Goal: Complete application form

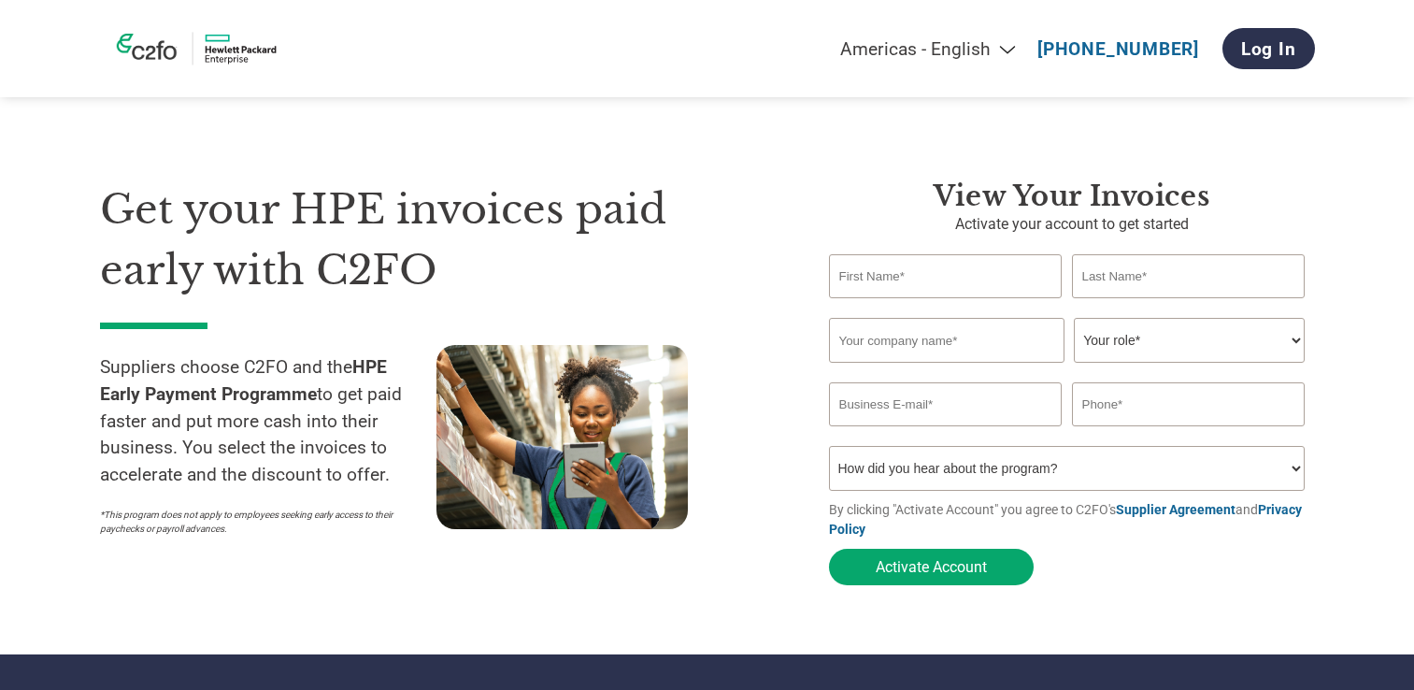
select select "en-[GEOGRAPHIC_DATA]"
type input "[EMAIL_ADDRESS][DOMAIN_NAME]"
type input "6564599782"
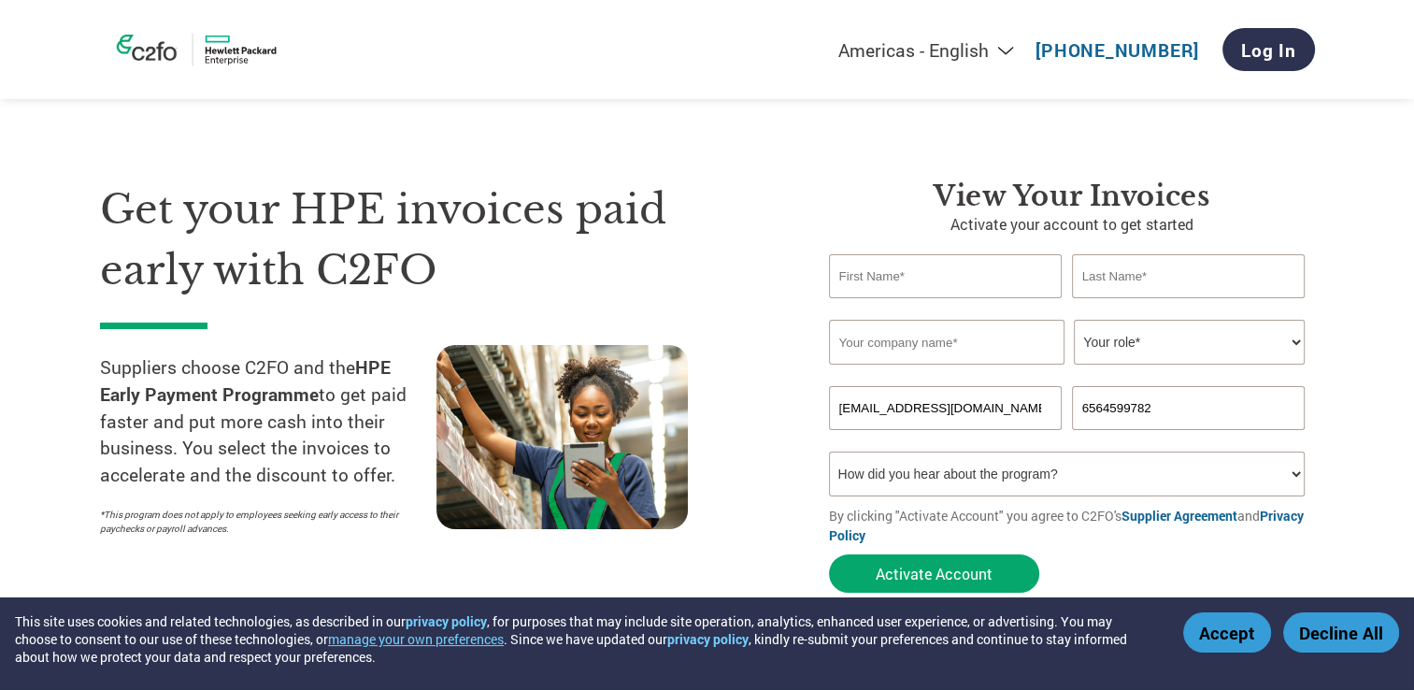
scroll to position [187, 0]
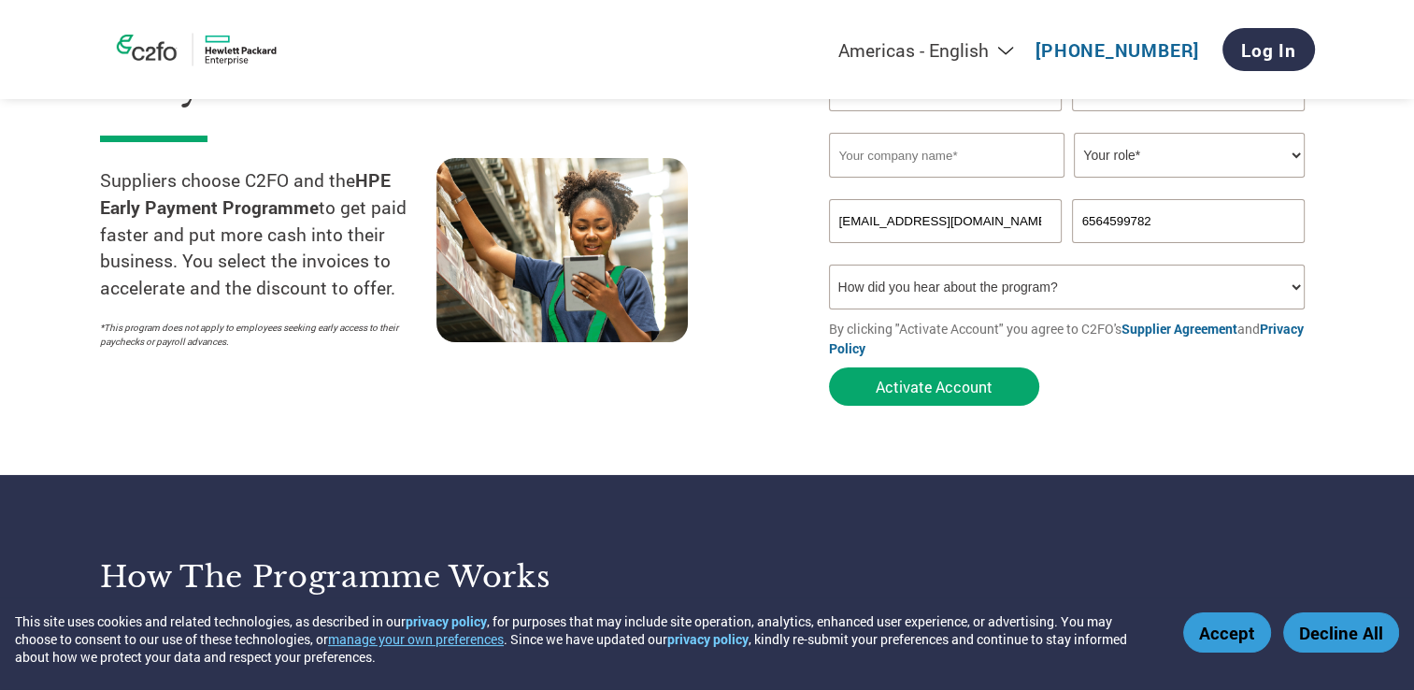
click at [1252, 160] on select "Your role* CFO Controller Credit Manager Finance Director Treasurer CEO Preside…" at bounding box center [1189, 155] width 231 height 45
select select "OTHER"
click at [1074, 133] on select "Your role* CFO Controller Credit Manager Finance Director Treasurer CEO Preside…" at bounding box center [1189, 155] width 231 height 45
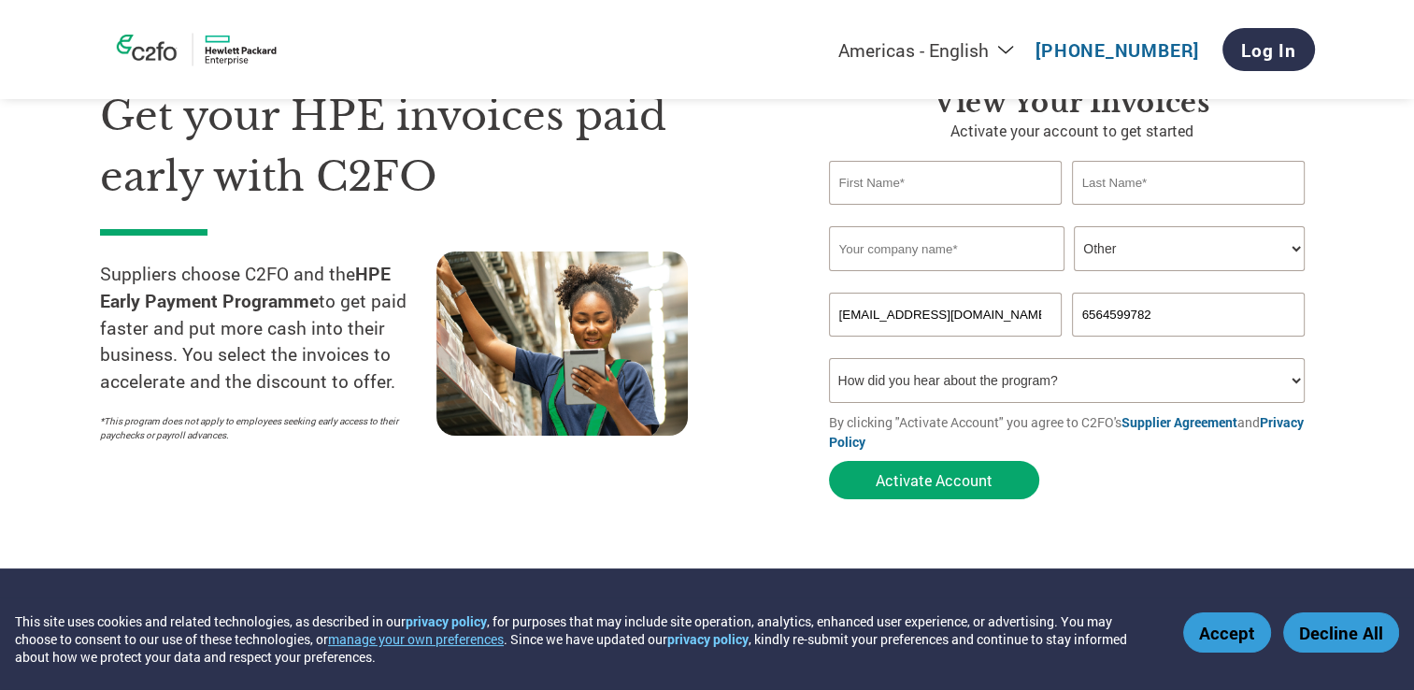
scroll to position [0, 0]
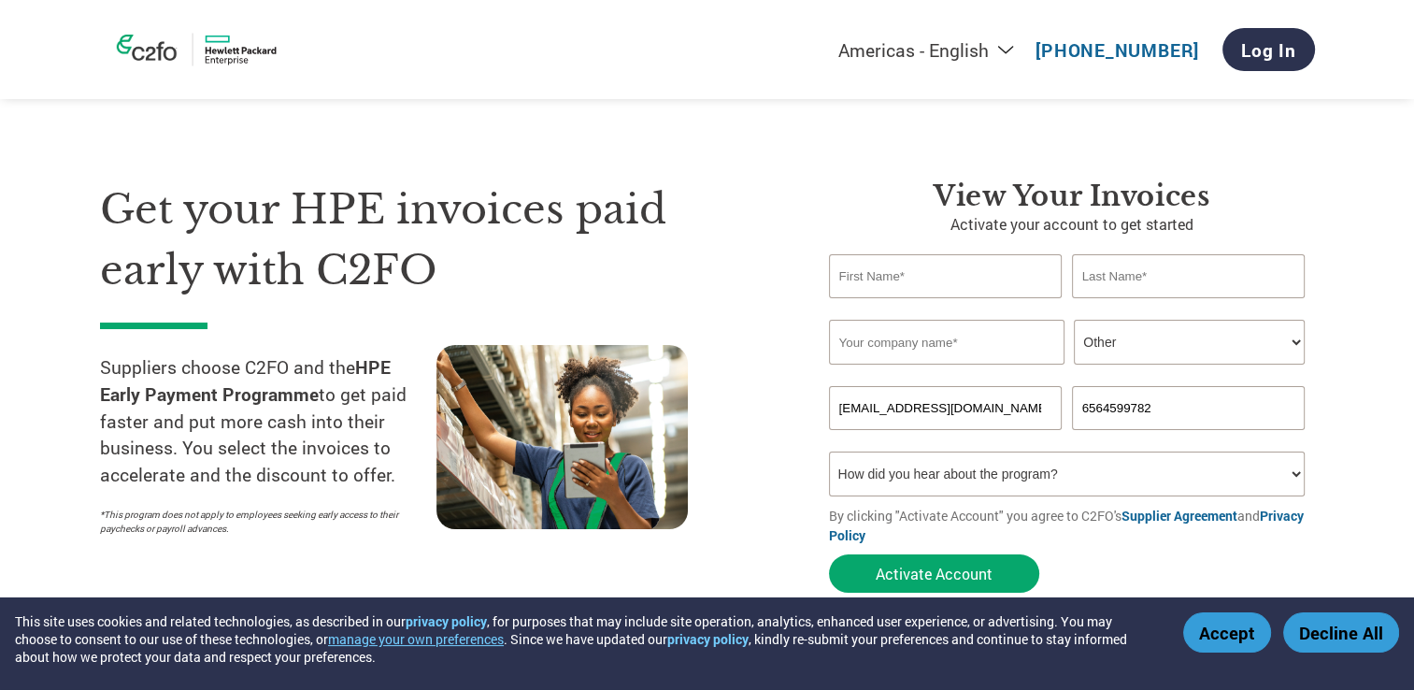
click at [893, 346] on input "text" at bounding box center [946, 342] width 235 height 45
type input "GTB-TECH INNOVATIONS"
click at [1087, 469] on select "How did you hear about the program? Received a letter Email Social Media Online…" at bounding box center [1067, 473] width 477 height 45
select select "Email"
click at [829, 451] on select "How did you hear about the program? Received a letter Email Social Media Online…" at bounding box center [1067, 473] width 477 height 45
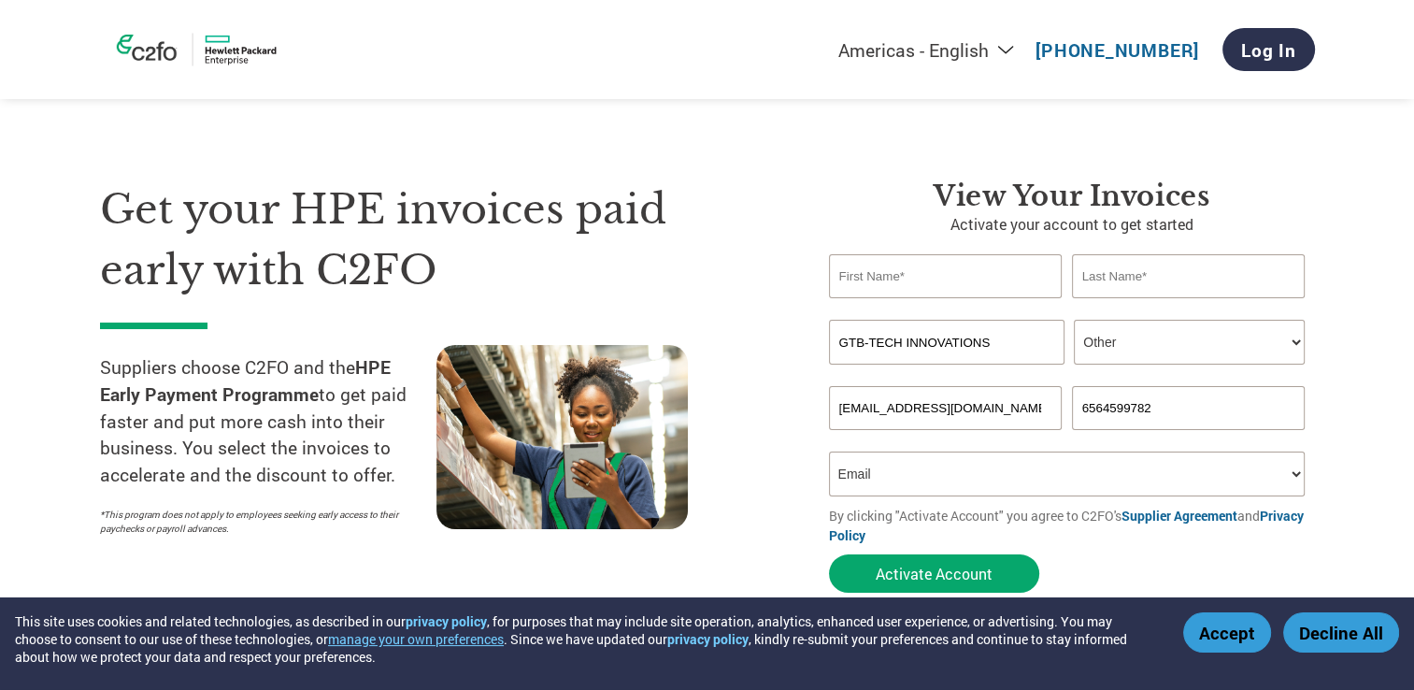
click at [919, 282] on input "text" at bounding box center [946, 276] width 234 height 44
type input "[PERSON_NAME]"
type input "ONG"
click at [1346, 368] on section "Get your HPE invoices paid early with C2FO Suppliers choose C2FO and the HPE Ea…" at bounding box center [707, 368] width 1414 height 587
click at [1301, 477] on select "How did you hear about the program? Received a letter Email Social Media Online…" at bounding box center [1067, 473] width 477 height 45
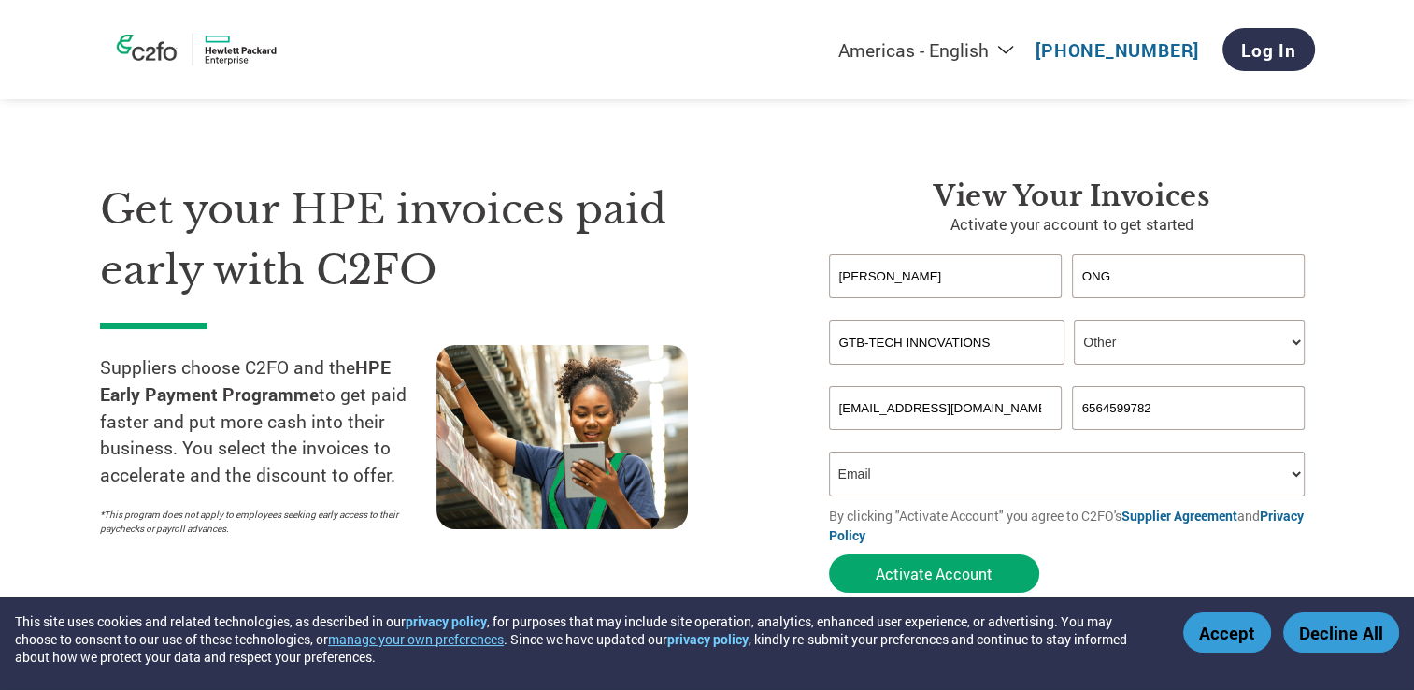
click at [1396, 435] on section "Get your HPE invoices paid early with C2FO Suppliers choose C2FO and the HPE Ea…" at bounding box center [707, 368] width 1414 height 587
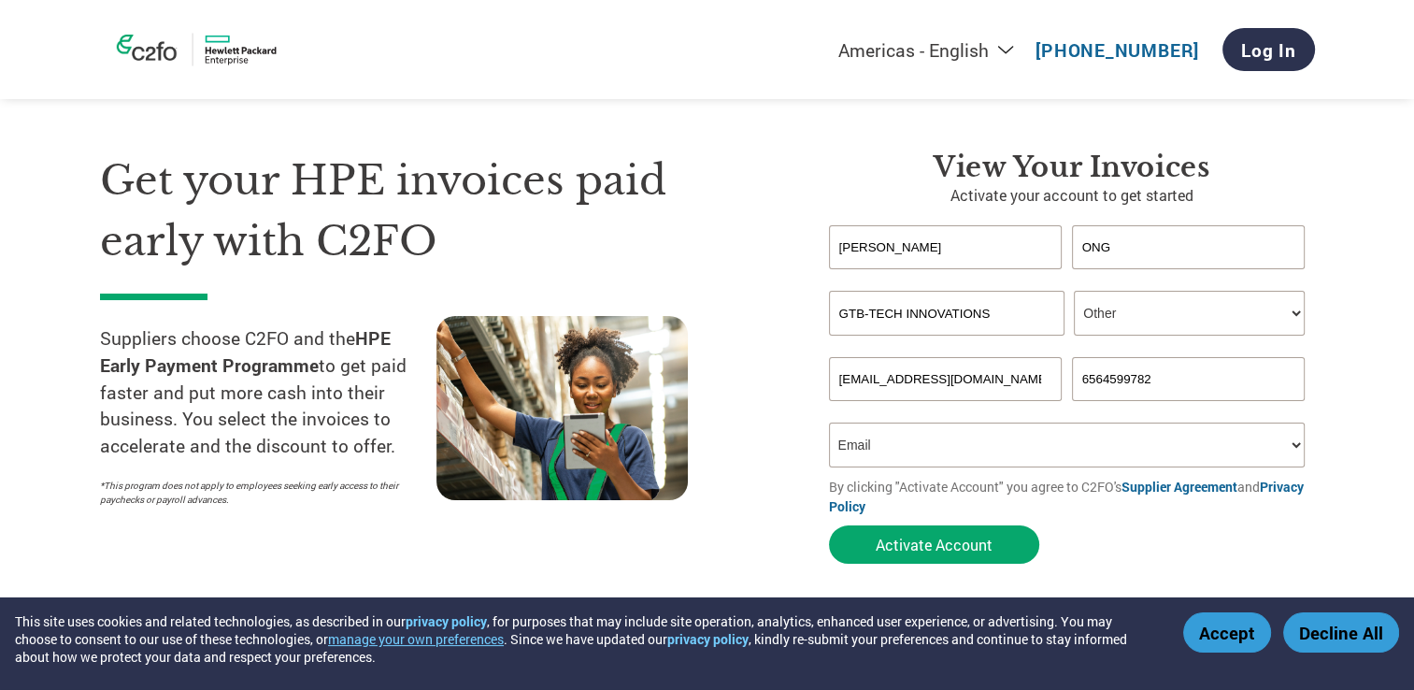
scroll to position [17, 0]
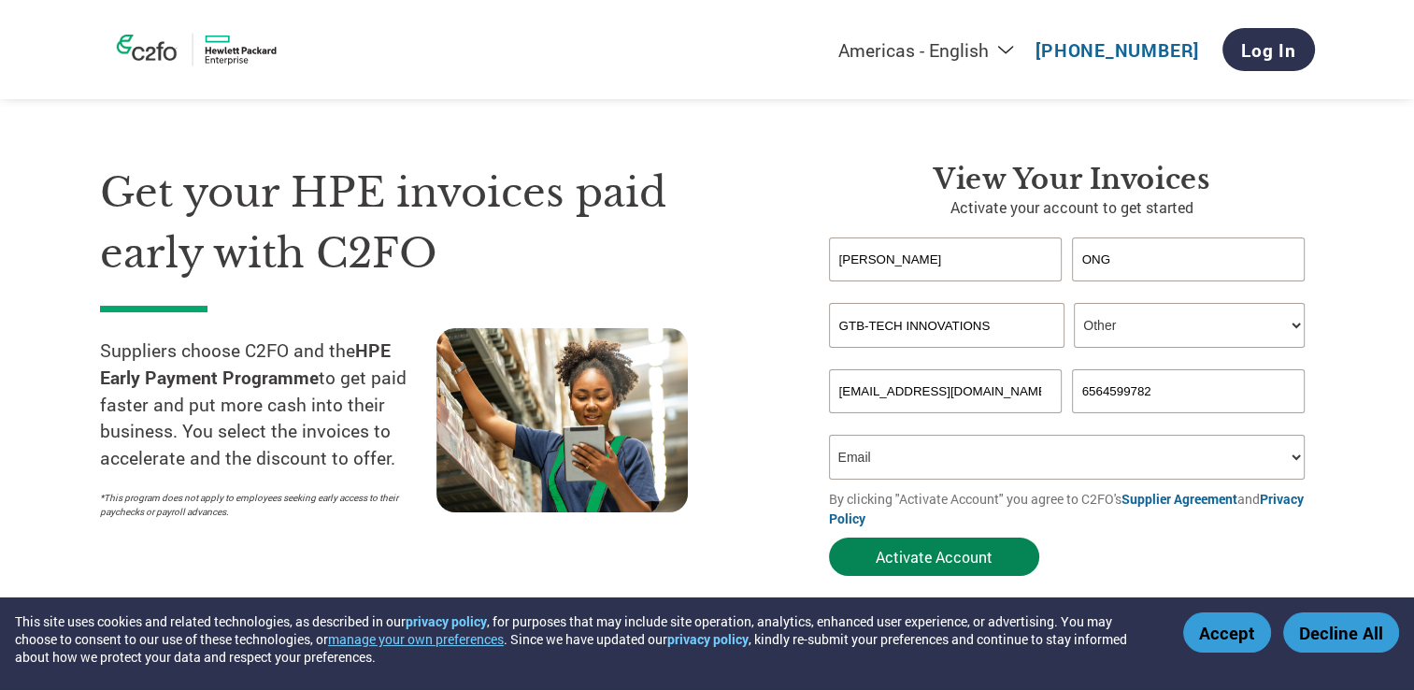
click at [974, 547] on button "Activate Account" at bounding box center [934, 556] width 210 height 38
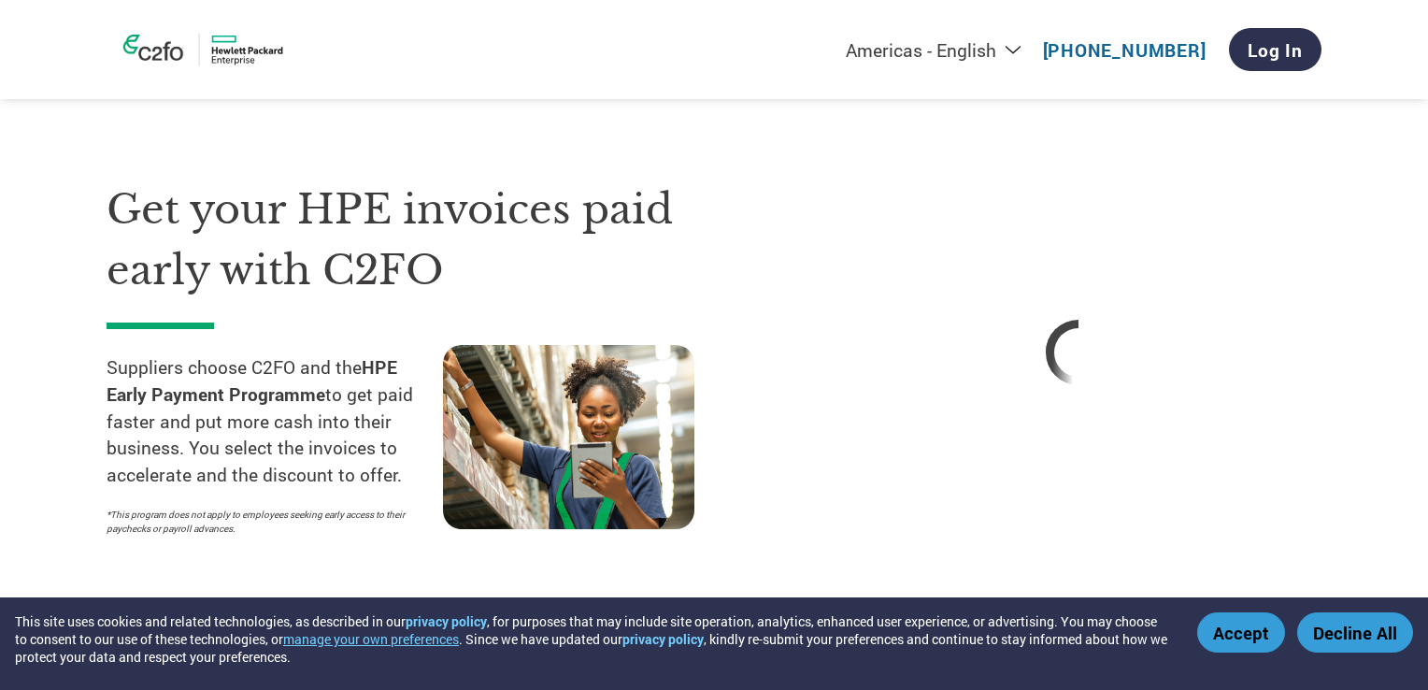
select select "en-[GEOGRAPHIC_DATA]"
